Goal: Task Accomplishment & Management: Manage account settings

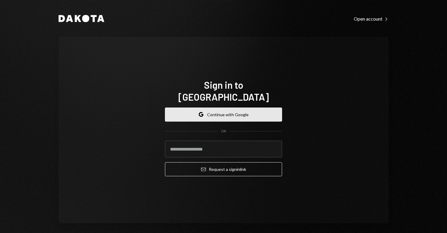
click at [265, 112] on button "Google Continue with Google" at bounding box center [223, 115] width 117 height 14
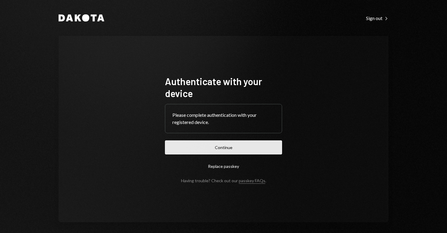
click at [246, 147] on button "Continue" at bounding box center [223, 148] width 117 height 14
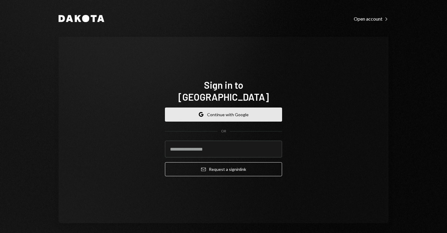
click at [207, 110] on button "Google Continue with Google" at bounding box center [223, 115] width 117 height 14
